Goal: Task Accomplishment & Management: Use online tool/utility

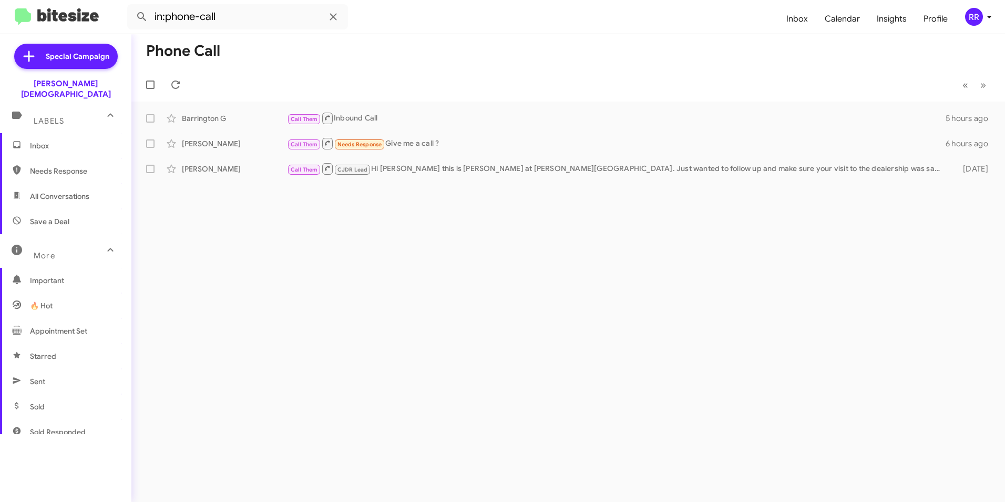
scroll to position [196, 0]
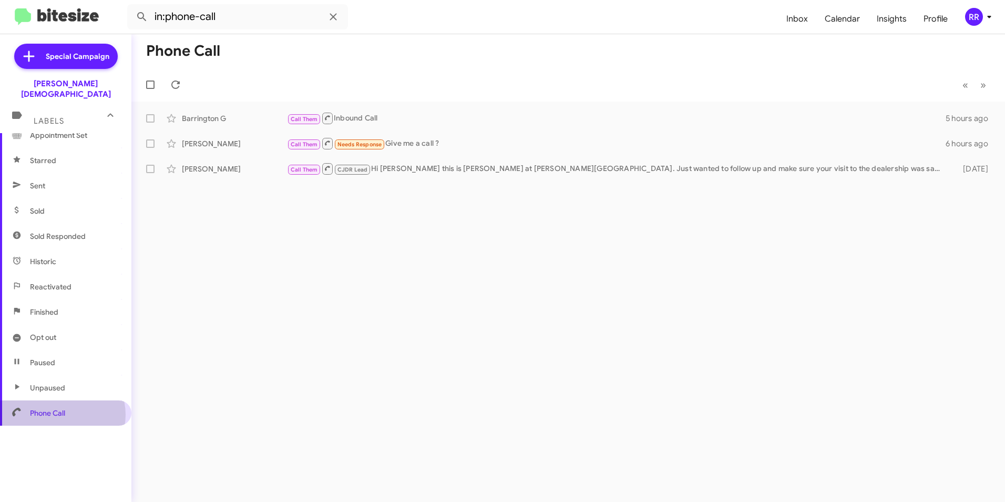
click at [62, 407] on span "Phone Call" at bounding box center [47, 412] width 35 height 11
click at [337, 17] on icon at bounding box center [333, 17] width 13 height 13
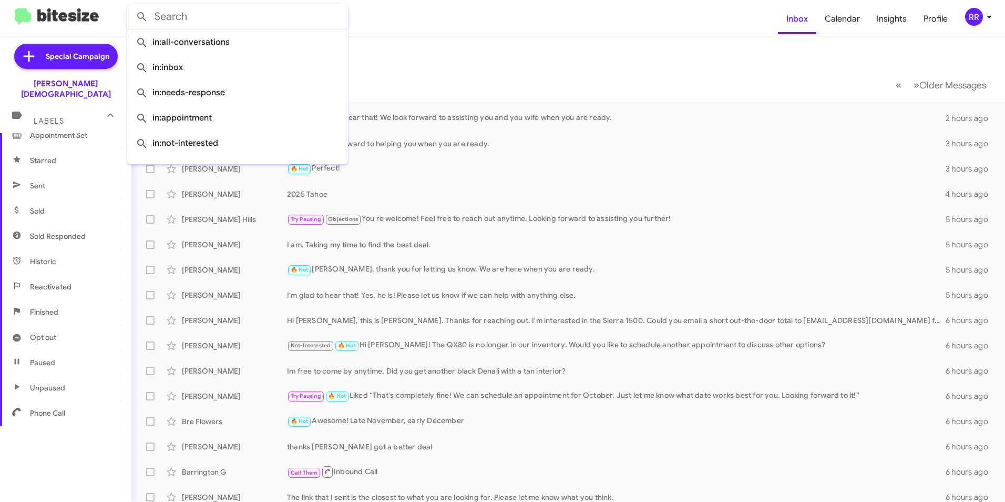
click at [413, 75] on mat-toolbar-row "« Previous » Next Older Messages" at bounding box center [568, 85] width 874 height 34
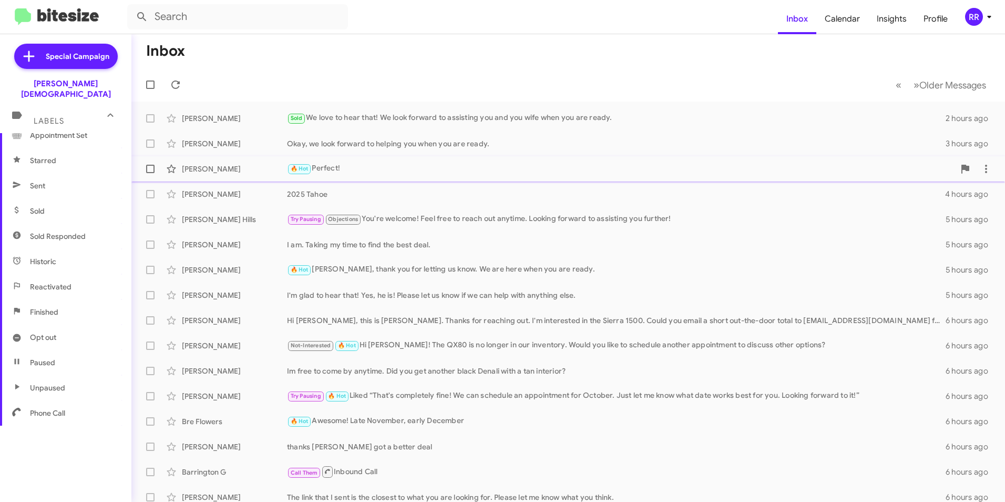
click at [323, 167] on div "🔥 Hot Perfect!" at bounding box center [621, 168] width 668 height 12
click at [172, 79] on icon at bounding box center [175, 84] width 13 height 13
